Goal: Task Accomplishment & Management: Manage account settings

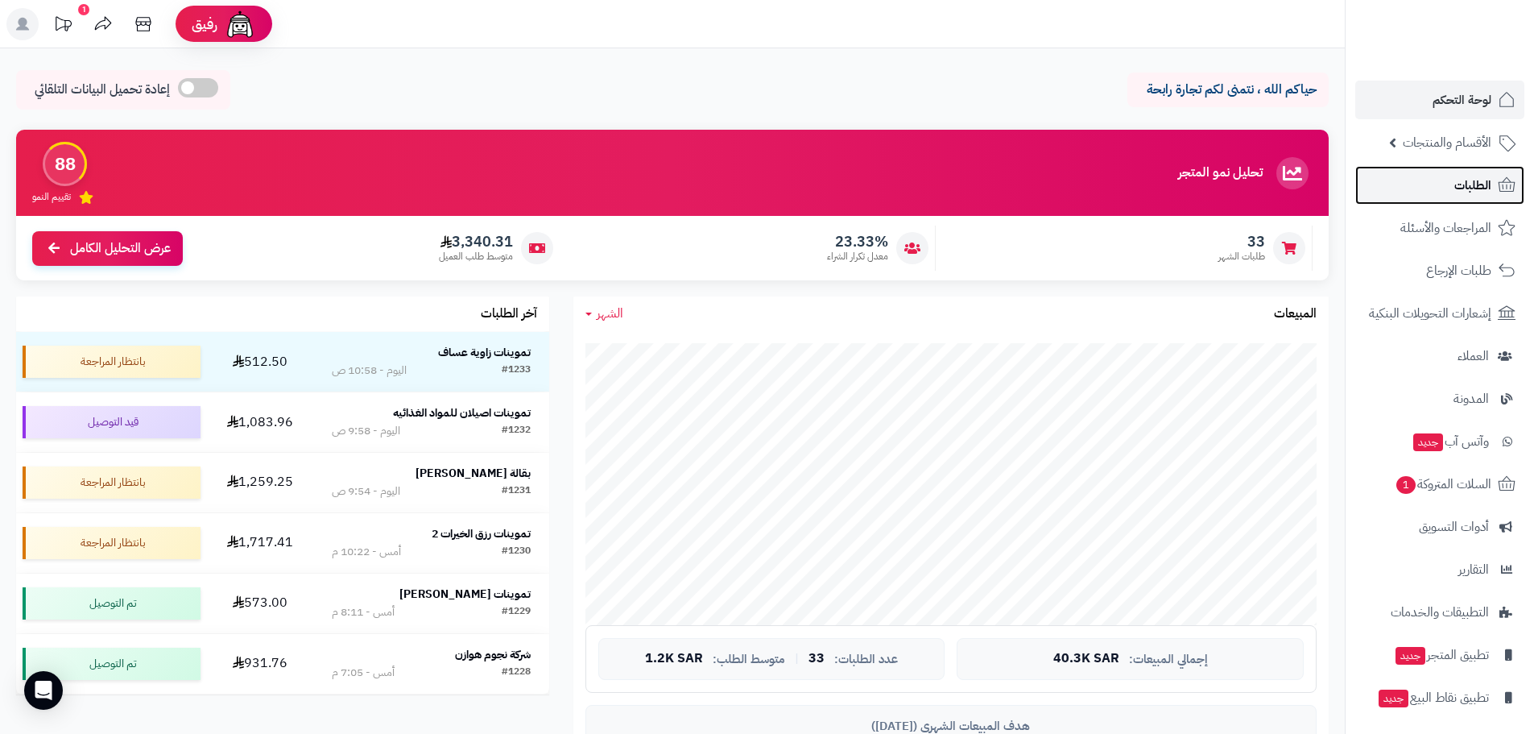
click at [1470, 184] on span "الطلبات" at bounding box center [1473, 185] width 37 height 23
